Goal: Information Seeking & Learning: Learn about a topic

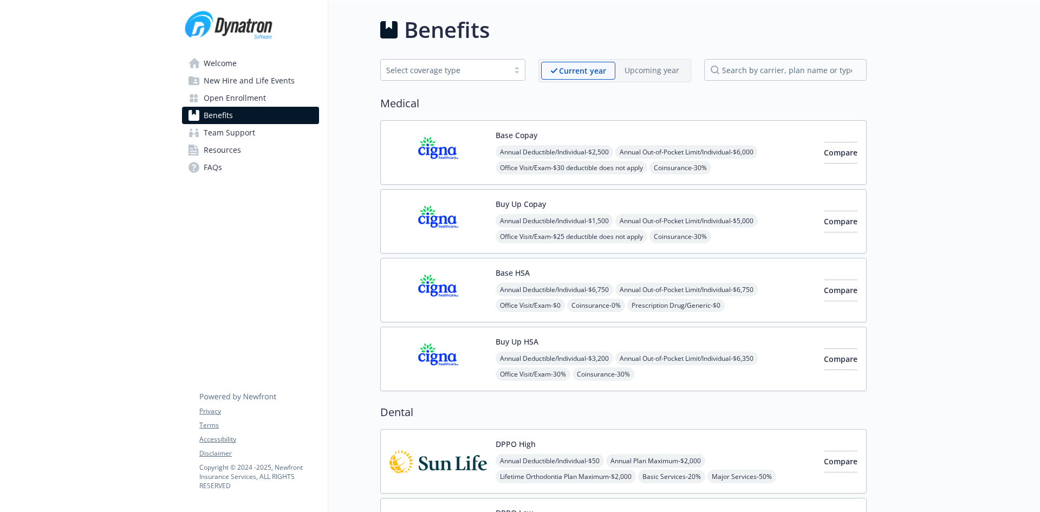
click at [442, 203] on img at bounding box center [437, 221] width 97 height 46
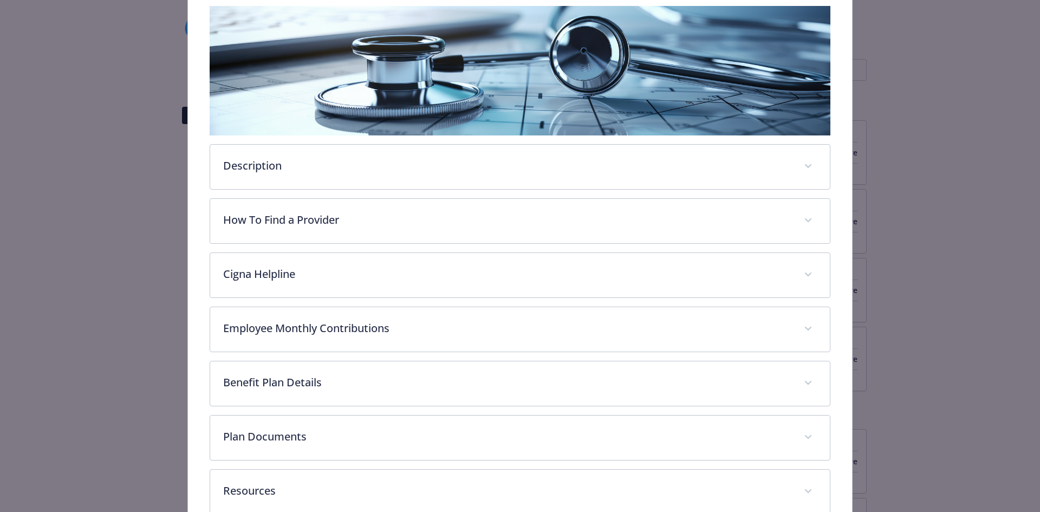
scroll to position [195, 0]
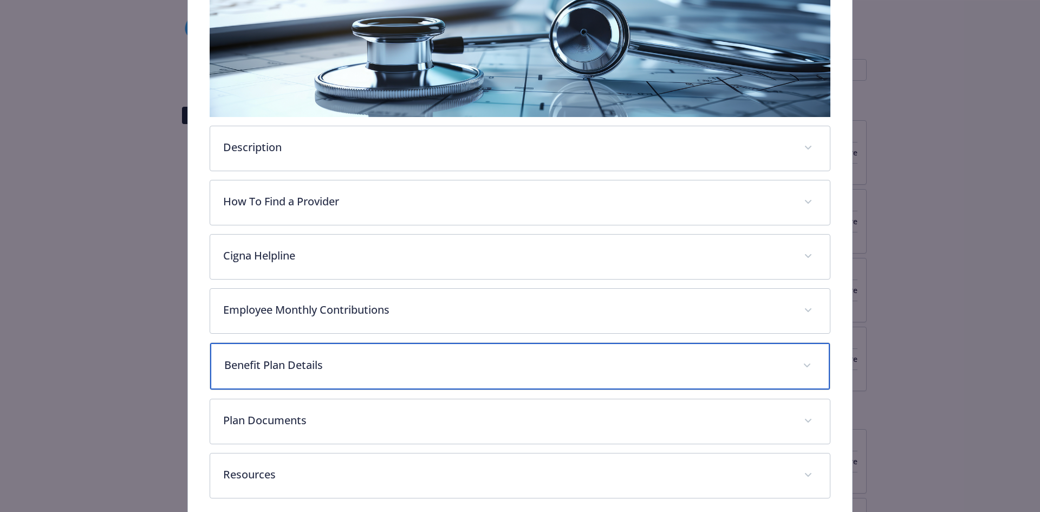
click at [309, 367] on p "Benefit Plan Details" at bounding box center [507, 365] width 566 height 16
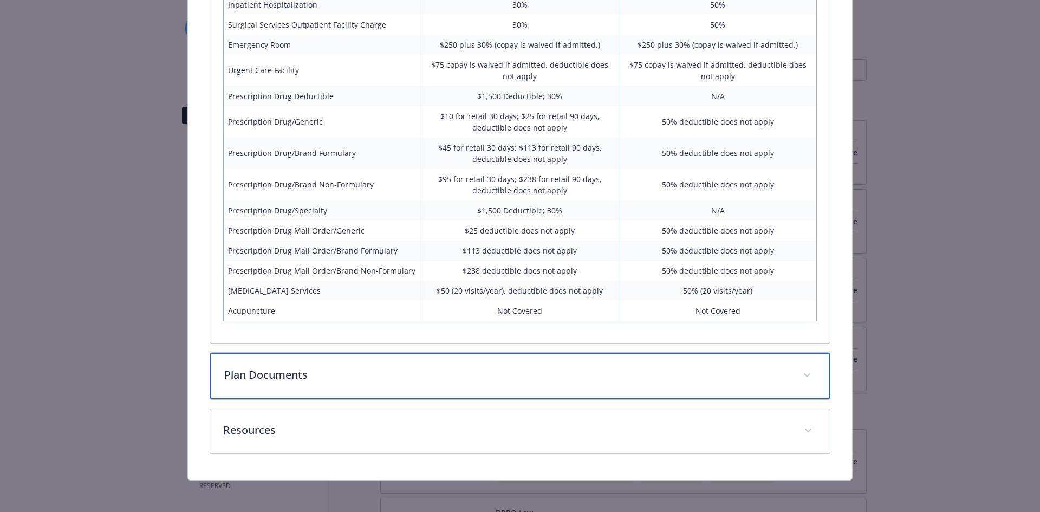
click at [422, 388] on div "Plan Documents" at bounding box center [520, 376] width 620 height 47
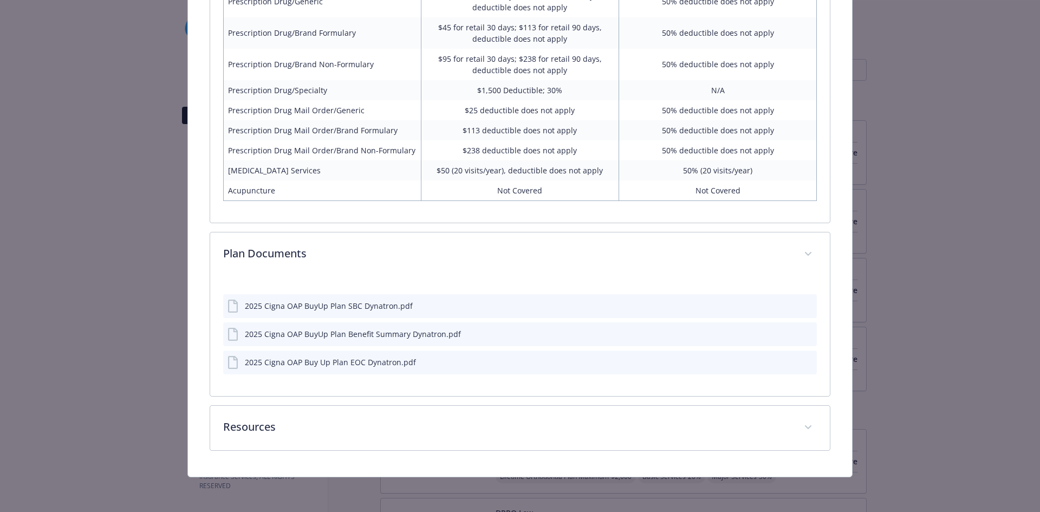
scroll to position [917, 0]
click at [804, 305] on icon "preview file" at bounding box center [807, 307] width 10 height 8
click at [802, 331] on icon "preview file" at bounding box center [807, 335] width 10 height 8
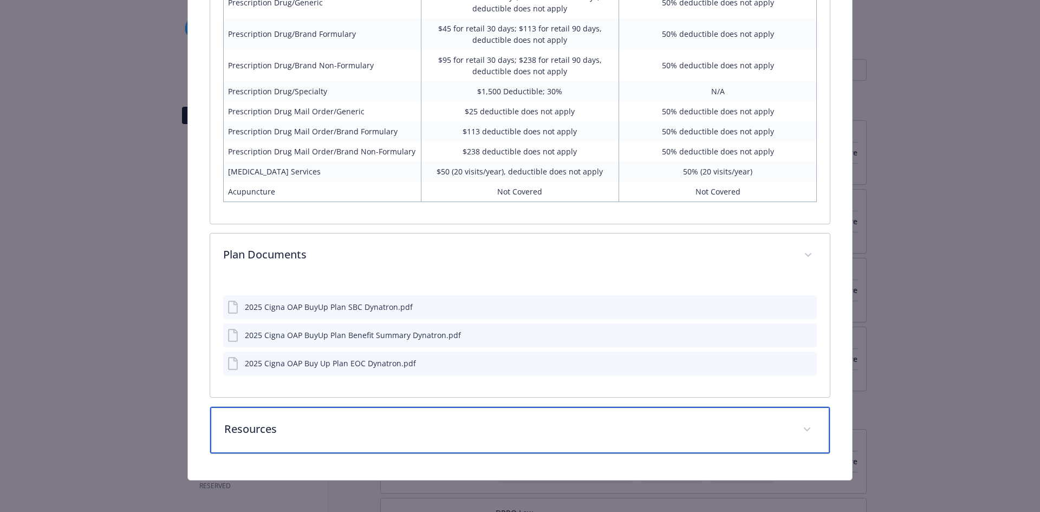
click at [432, 435] on div "Resources" at bounding box center [520, 430] width 620 height 47
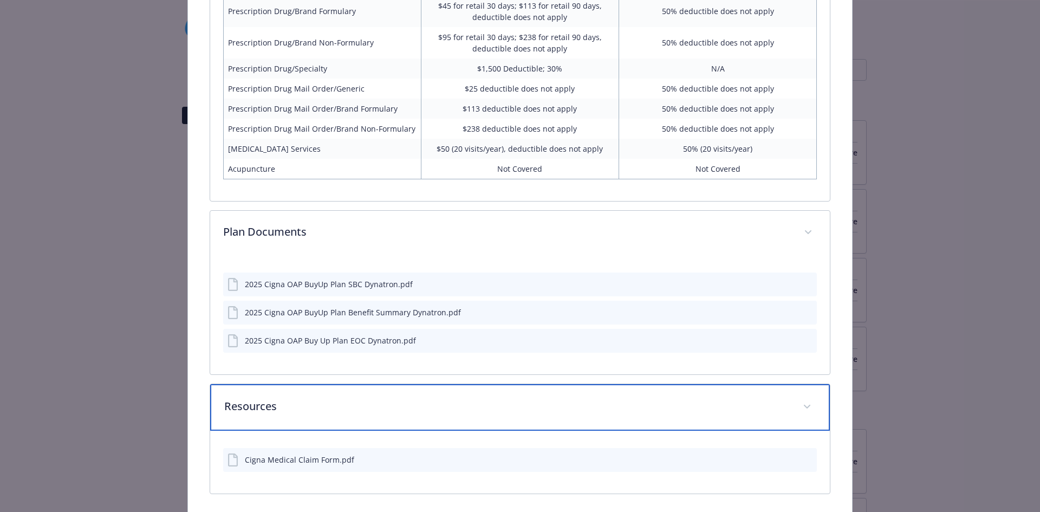
scroll to position [928, 0]
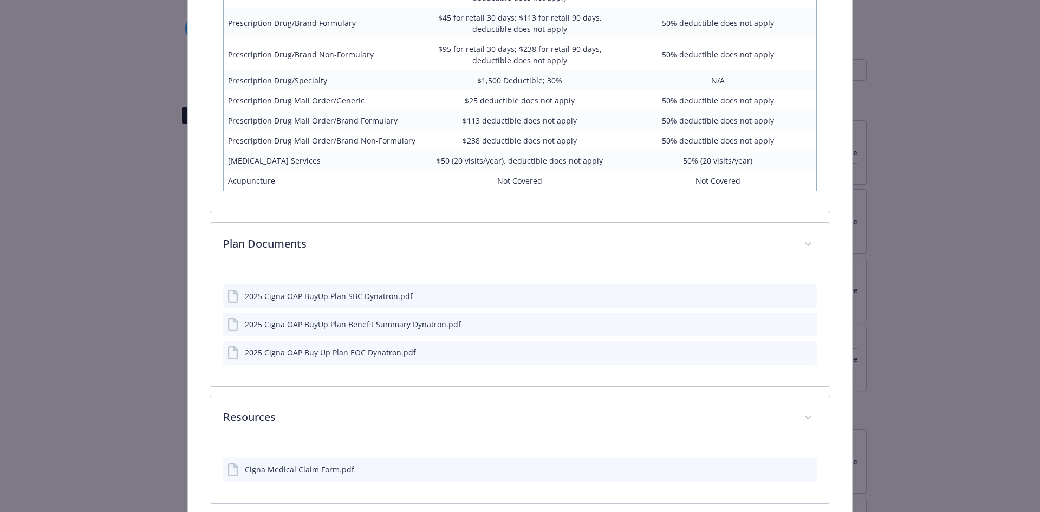
click at [802, 351] on icon "preview file" at bounding box center [807, 352] width 10 height 8
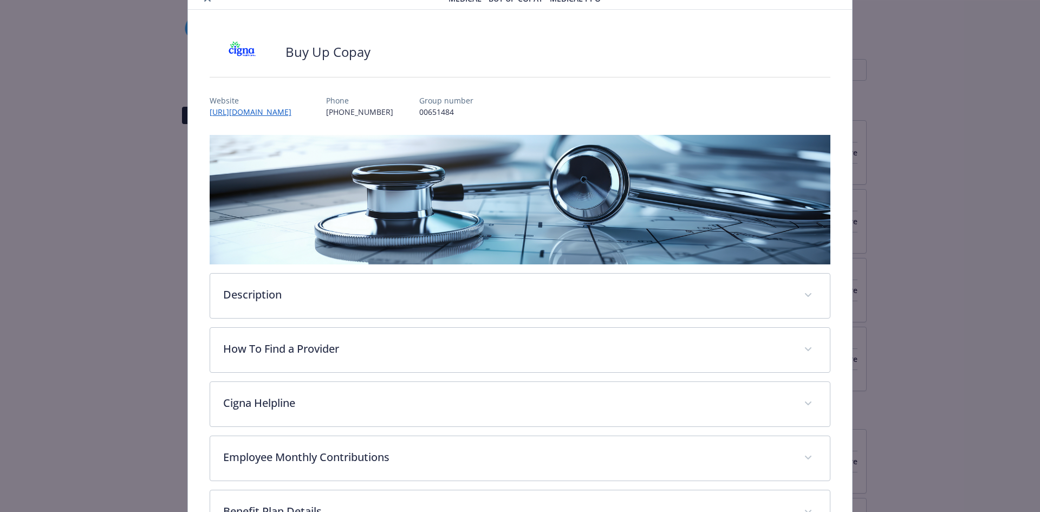
scroll to position [0, 0]
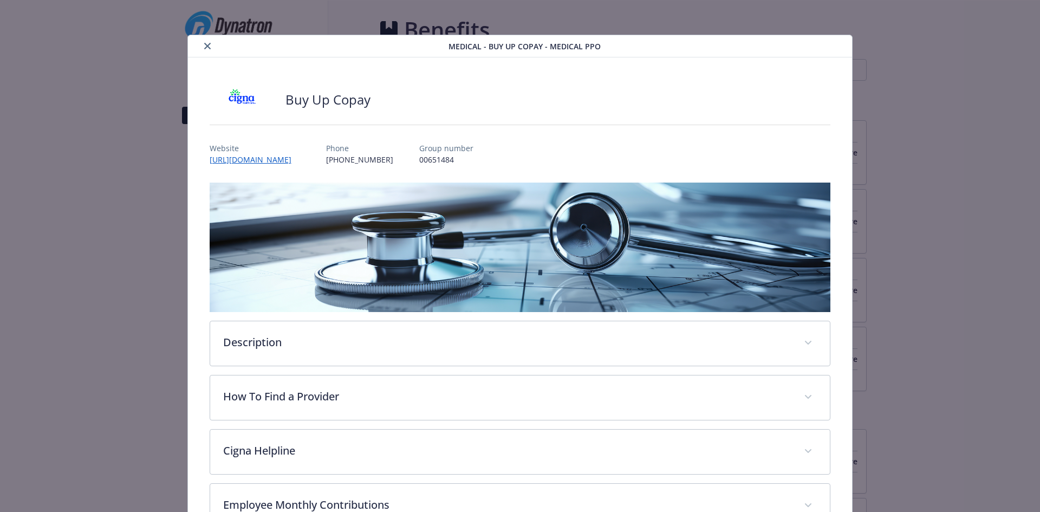
click at [205, 48] on icon "close" at bounding box center [207, 46] width 6 height 6
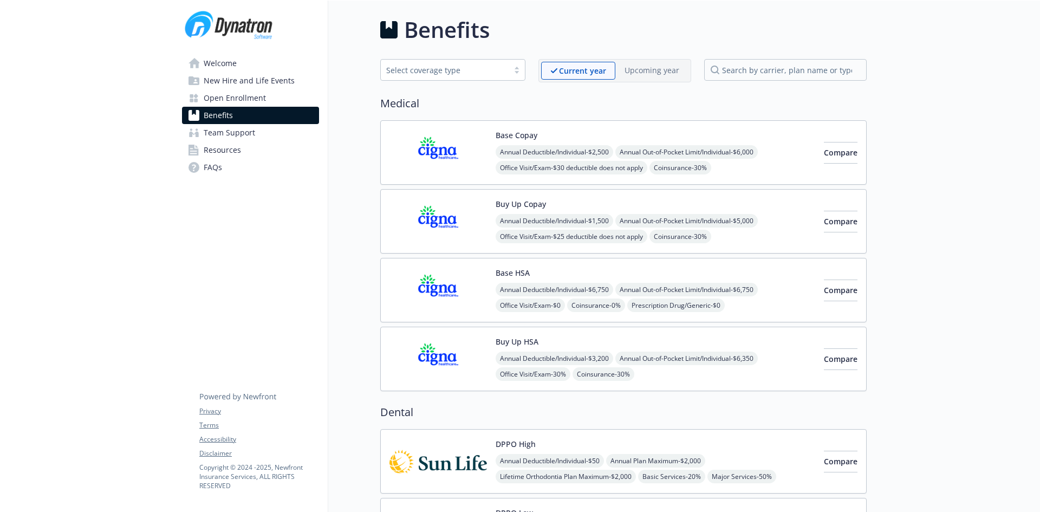
click at [531, 127] on div "Base Copay Annual Deductible/Individual - $2,500 Annual Out-of-Pocket Limit/Ind…" at bounding box center [623, 152] width 486 height 64
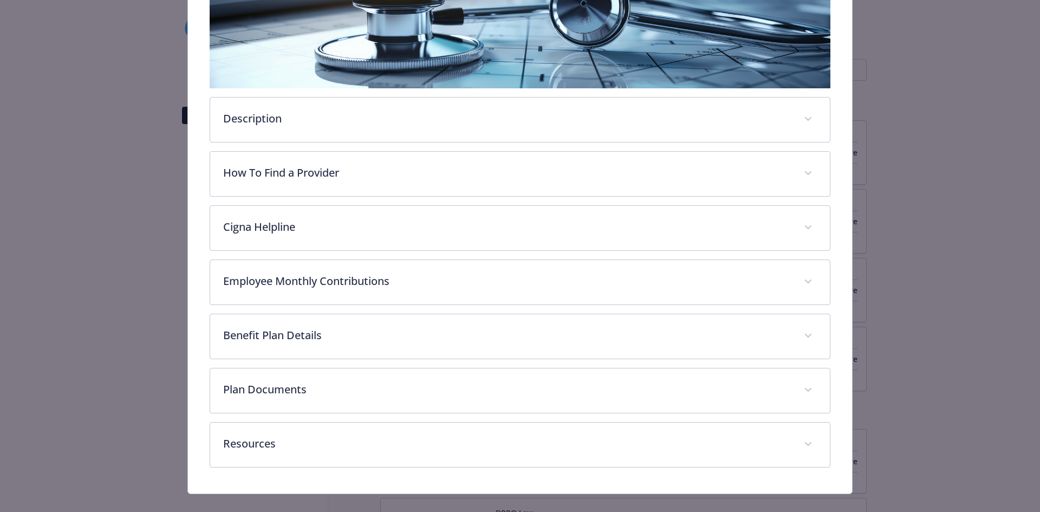
scroll to position [239, 0]
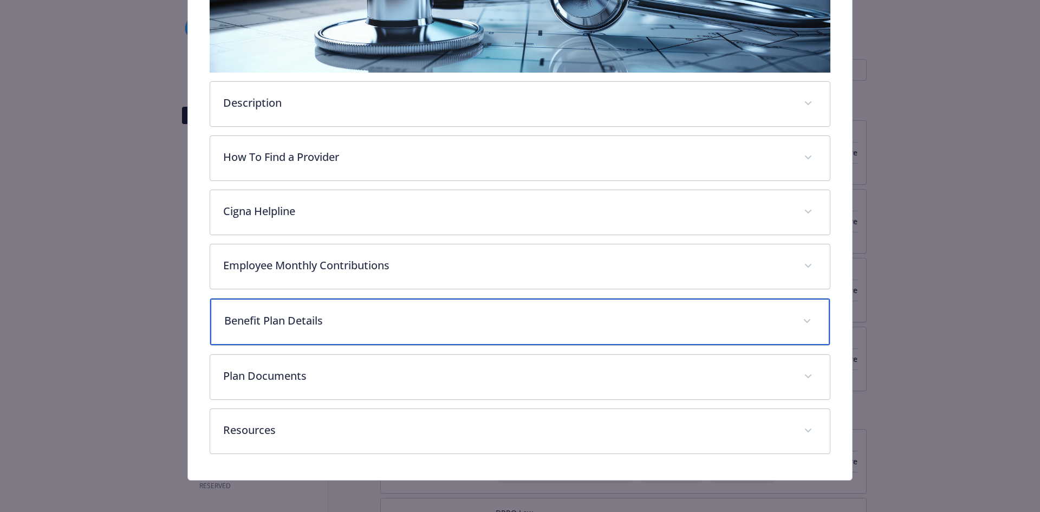
click at [307, 314] on p "Benefit Plan Details" at bounding box center [507, 321] width 566 height 16
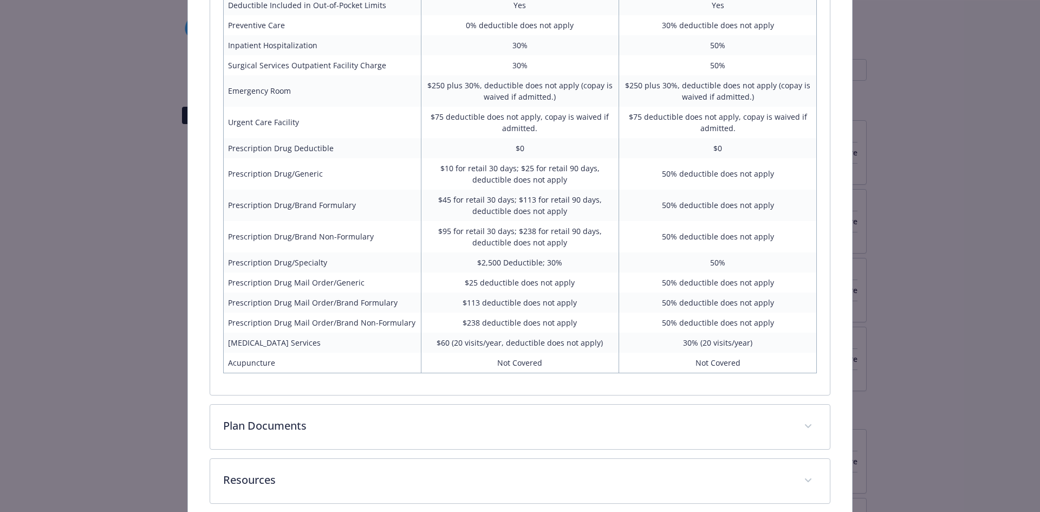
scroll to position [811, 0]
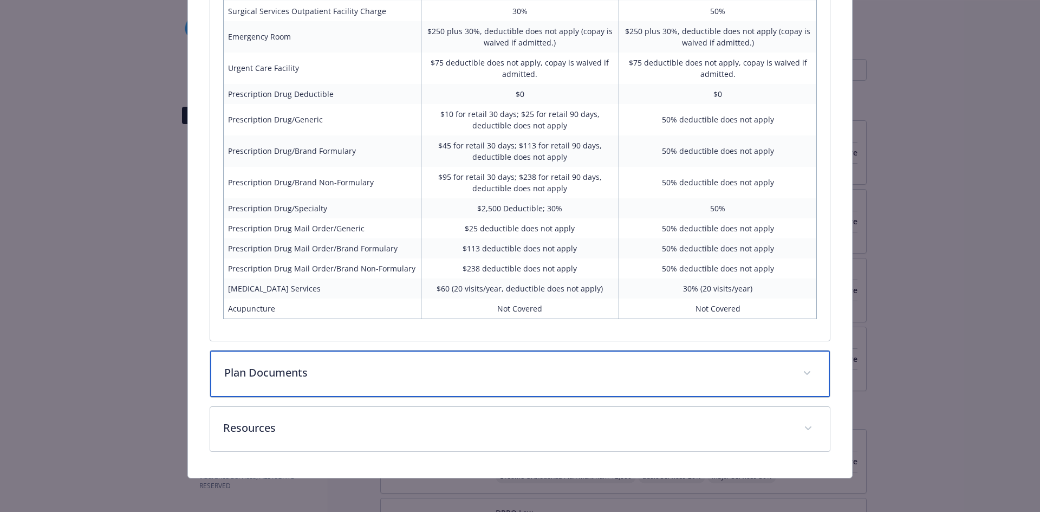
click at [321, 385] on div "Plan Documents" at bounding box center [520, 373] width 620 height 47
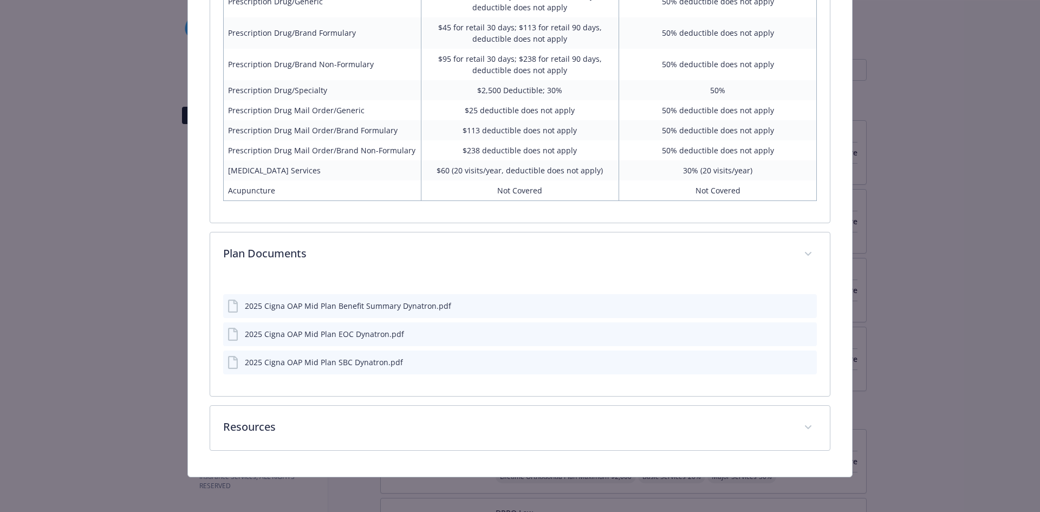
scroll to position [928, 0]
click at [802, 304] on icon "preview file" at bounding box center [807, 306] width 10 height 8
click at [805, 331] on icon "preview file" at bounding box center [807, 334] width 10 height 8
click at [803, 363] on icon "preview file" at bounding box center [807, 363] width 10 height 8
